Goal: Navigation & Orientation: Find specific page/section

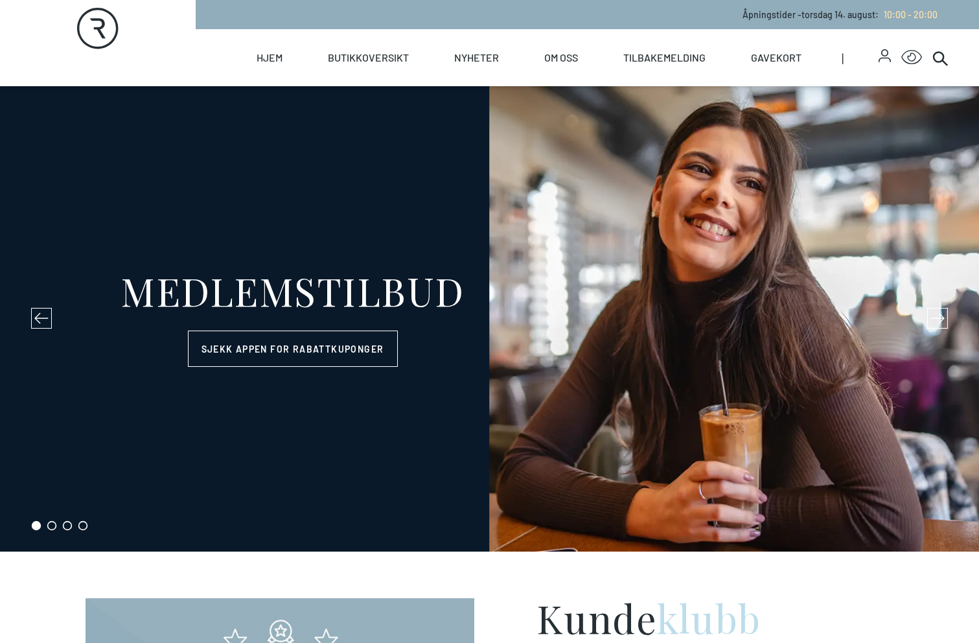
select select "NO"
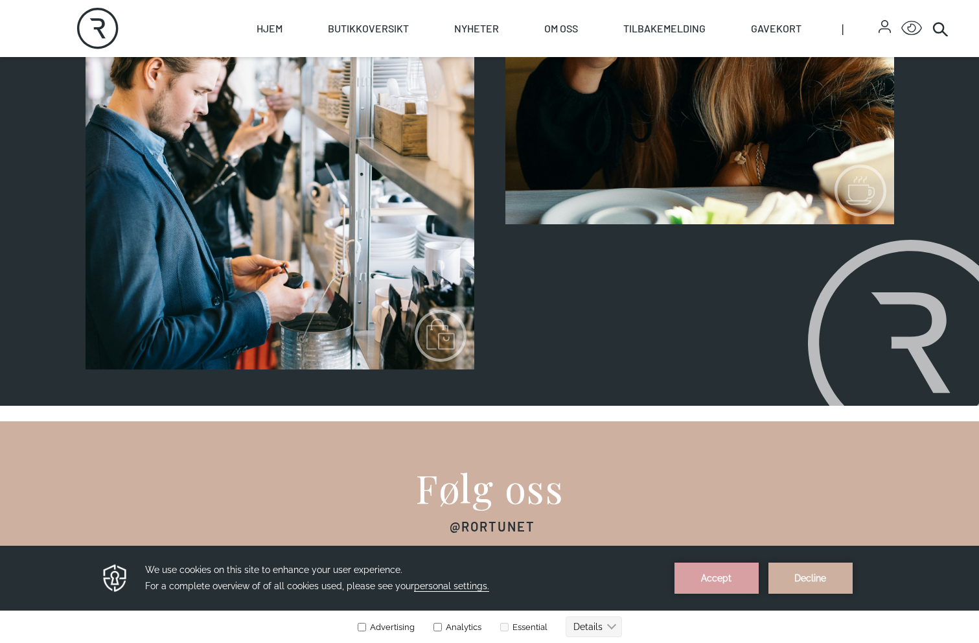
scroll to position [1548, 0]
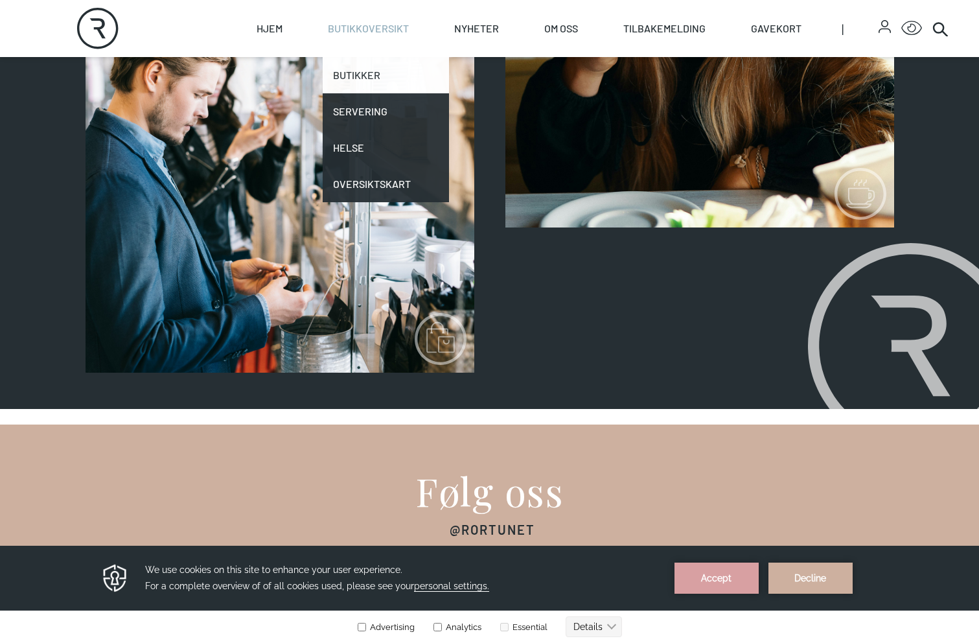
click at [377, 78] on link "Butikker" at bounding box center [386, 75] width 126 height 36
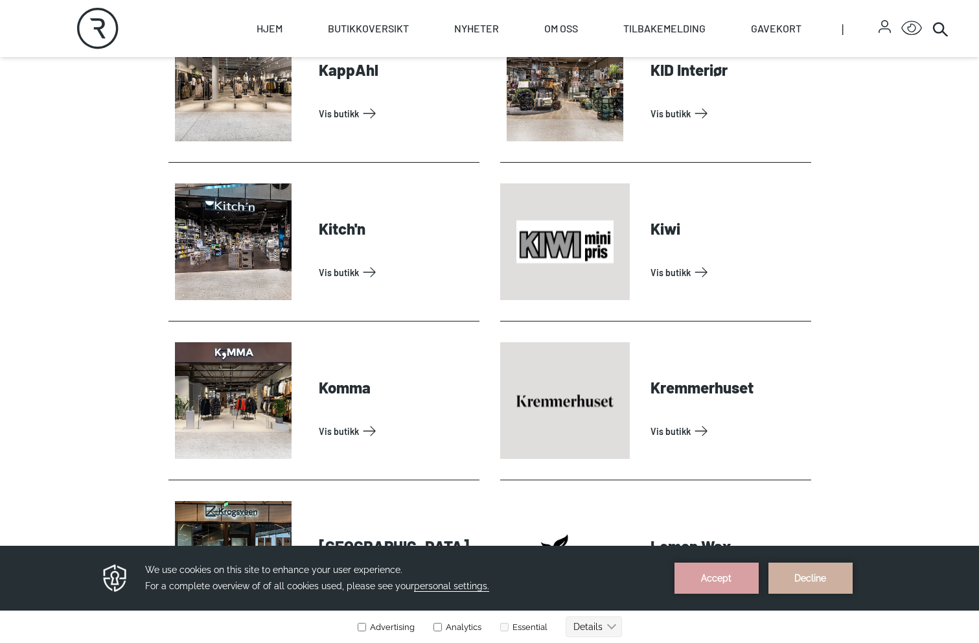
scroll to position [1734, 0]
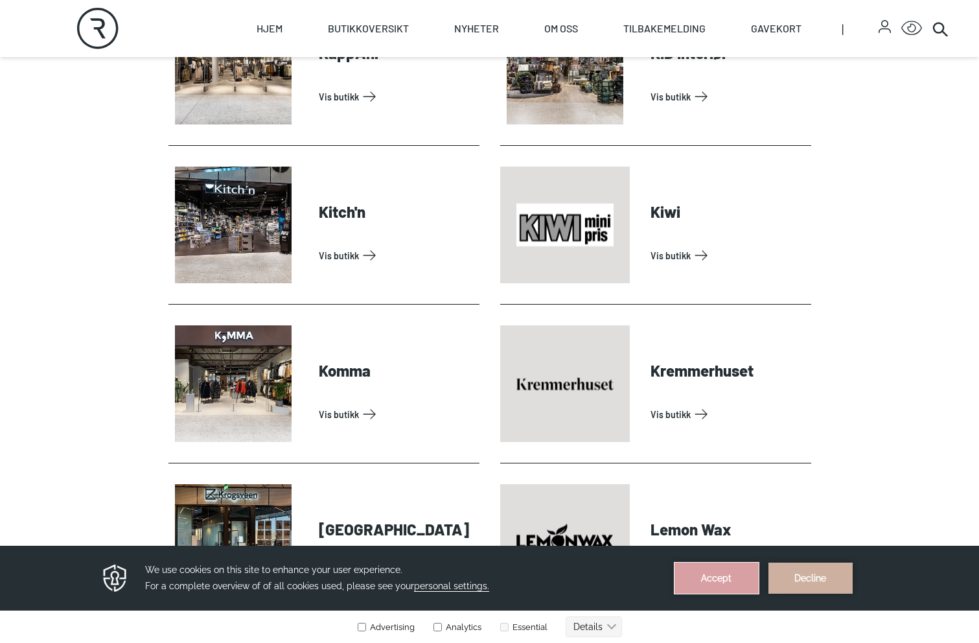
click at [686, 574] on button "Accept" at bounding box center [717, 577] width 84 height 31
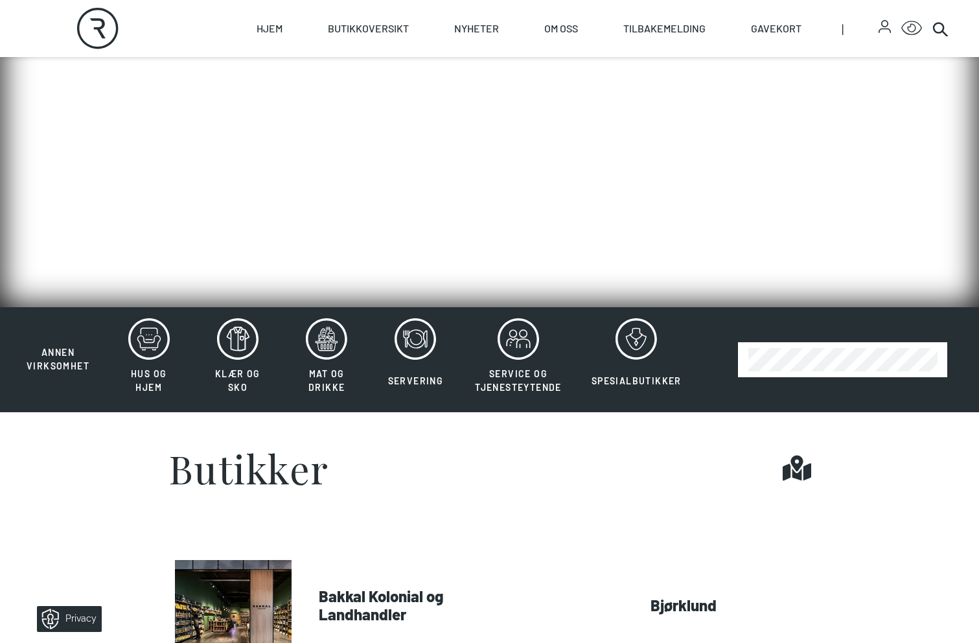
scroll to position [0, 0]
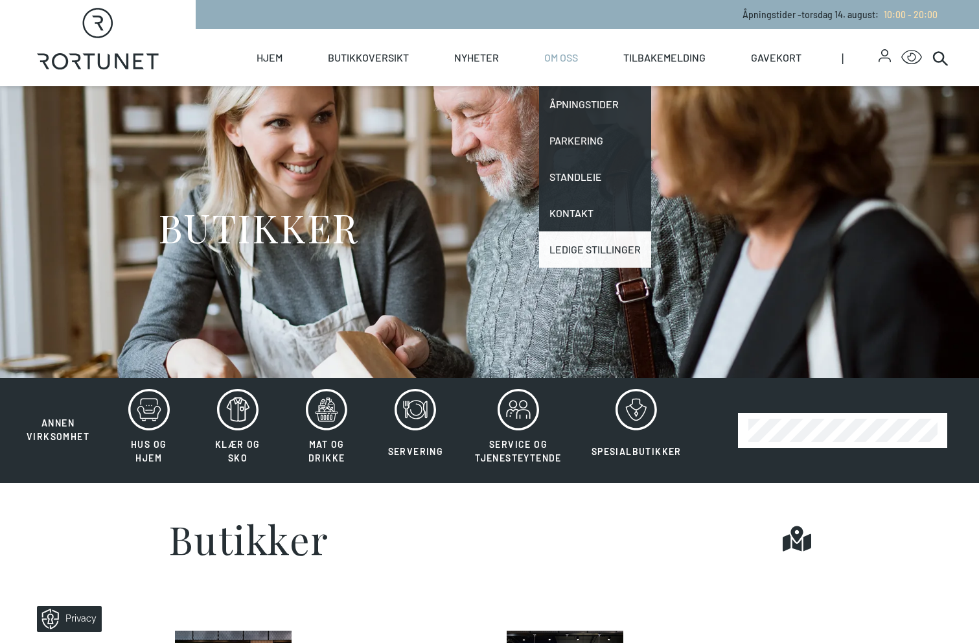
click at [592, 255] on link "Ledige stillinger" at bounding box center [595, 249] width 112 height 36
